Goal: Navigation & Orientation: Understand site structure

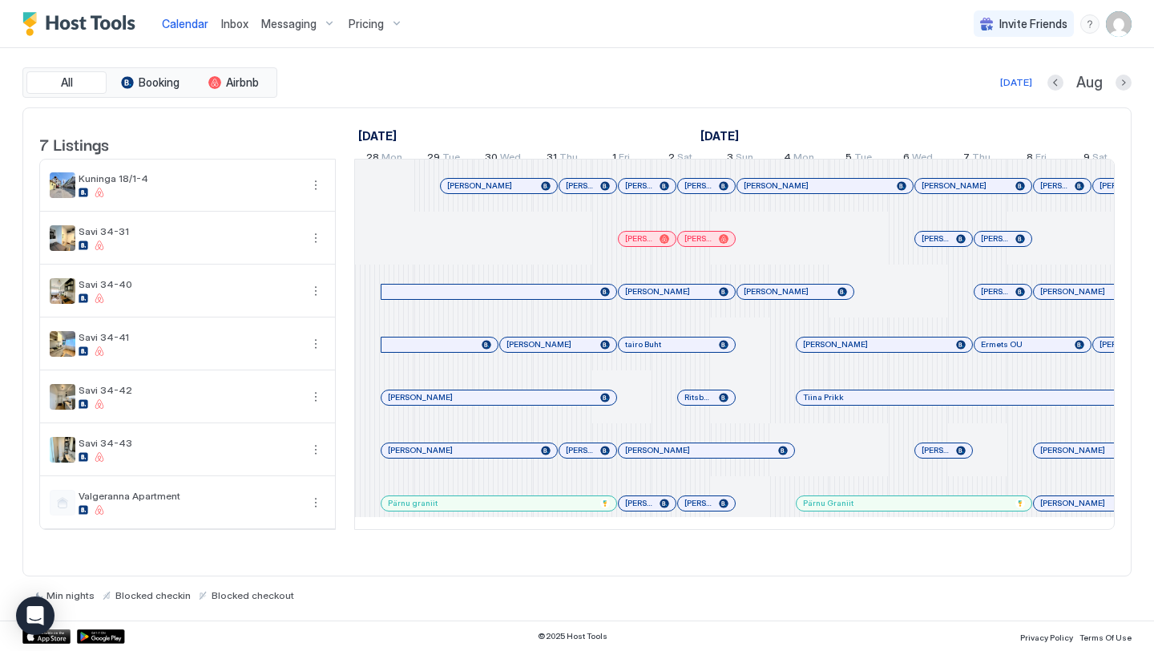
scroll to position [0, 890]
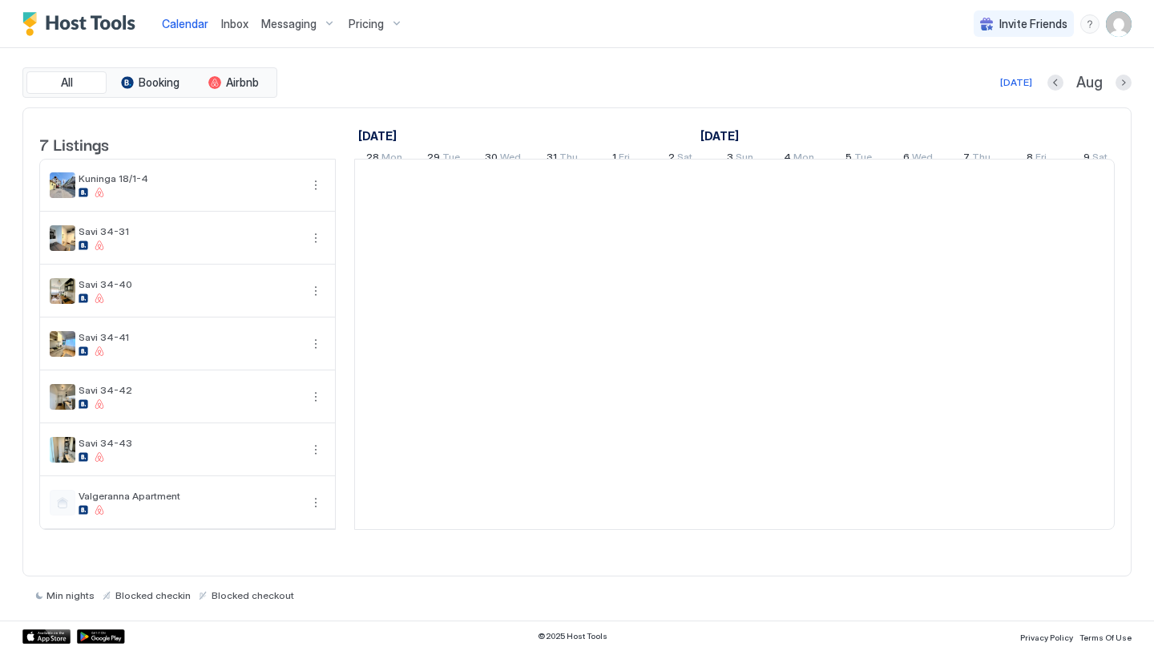
scroll to position [0, 890]
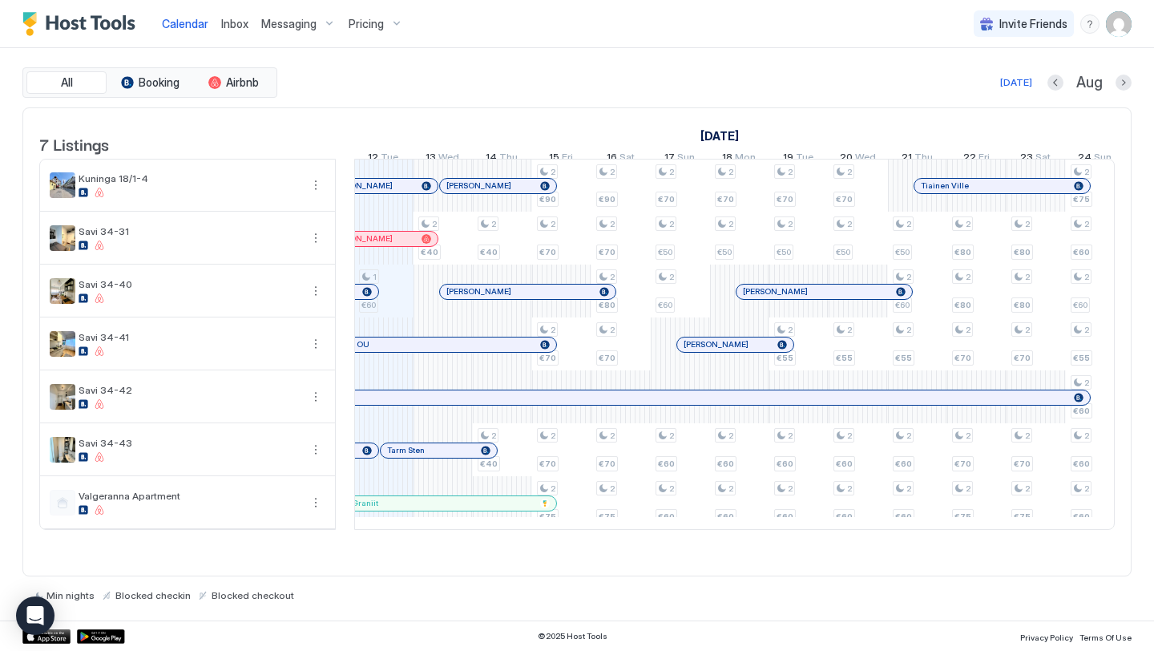
click at [841, 101] on div "All Booking Airbnb Today Aug 7 Listings July 2025 August 2025 September 2025 28…" at bounding box center [576, 334] width 1109 height 534
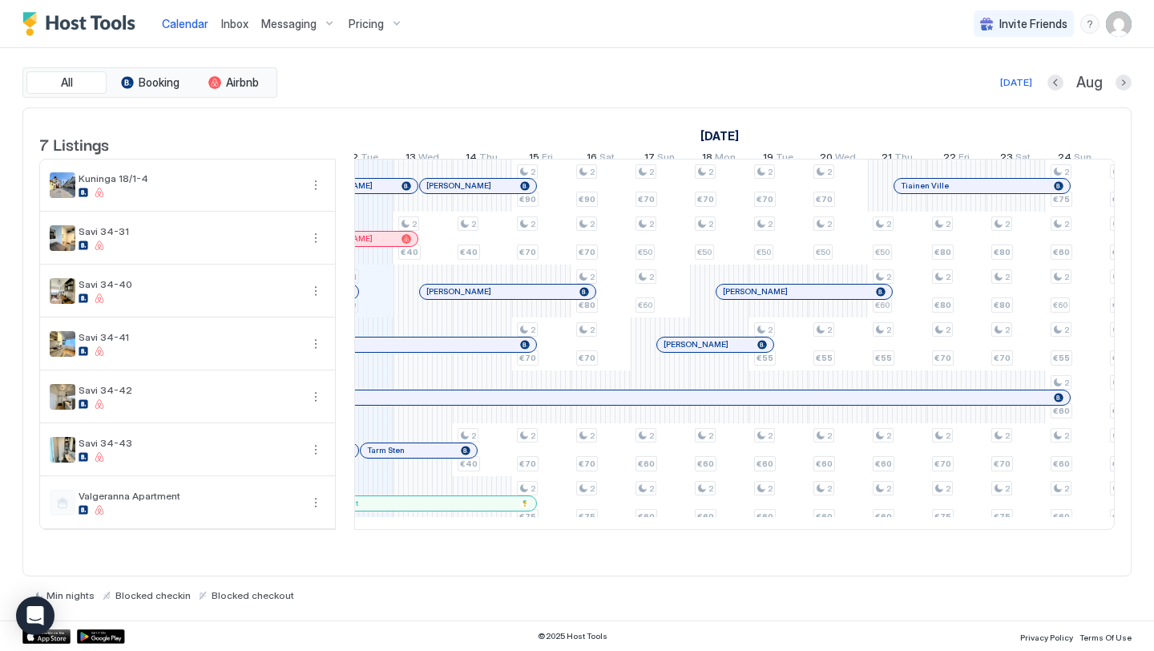
scroll to position [0, 922]
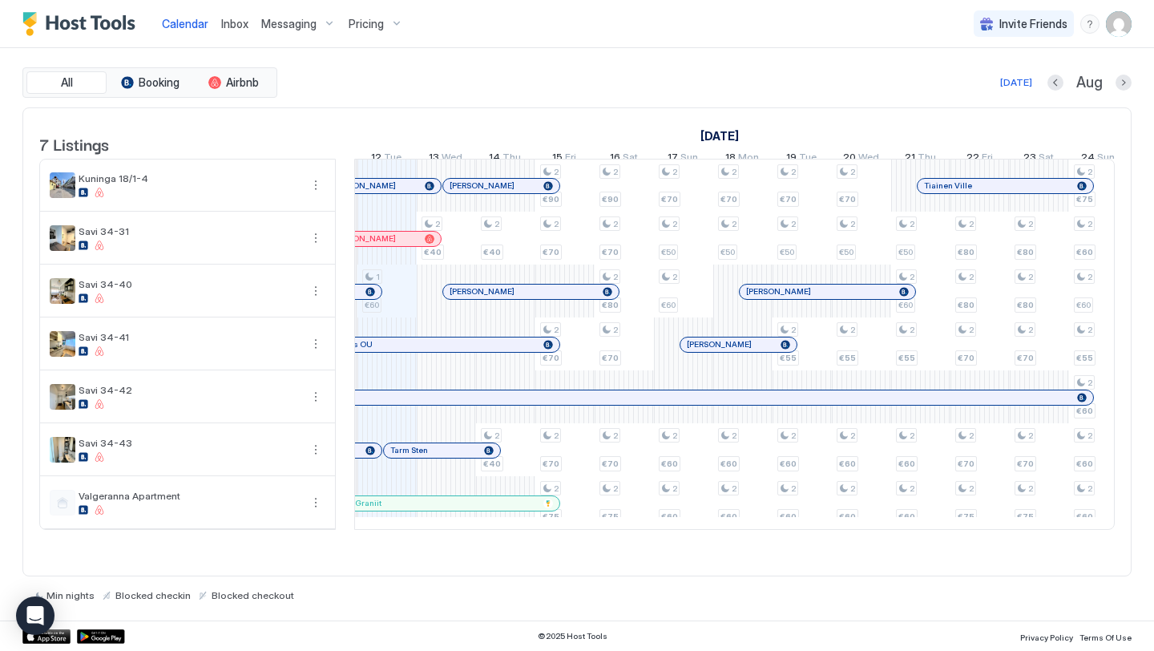
click at [806, 72] on div "All Booking Airbnb Today Aug" at bounding box center [576, 82] width 1109 height 30
click at [679, 126] on div "[DATE]" at bounding box center [623, 135] width 1838 height 23
click at [845, 115] on div "July 2025 August 2025 September 2025 28 Mon 29 Tue 30 Wed 31 Thu 1 Fri 2 Sat 3 …" at bounding box center [734, 139] width 760 height 63
